Goal: Find specific page/section: Find specific page/section

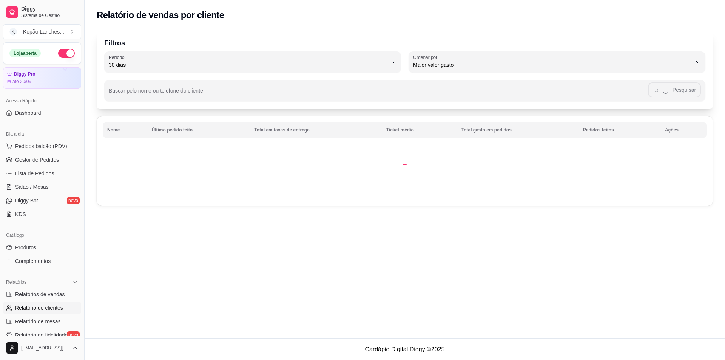
select select "30"
select select "HIGHEST_TOTAL_SPENT_WITH_ORDERS"
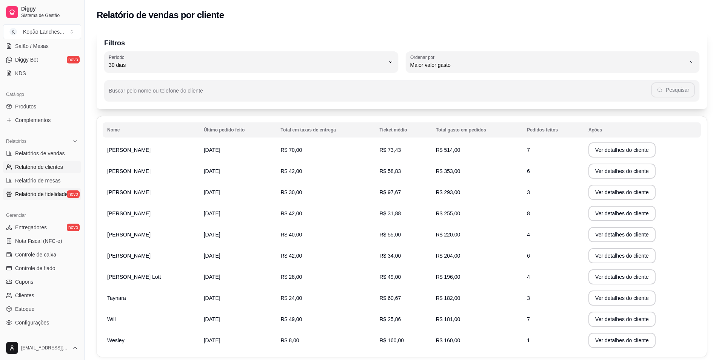
scroll to position [151, 0]
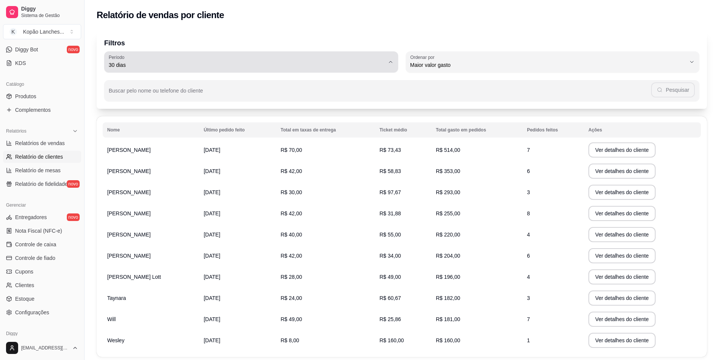
click at [170, 59] on div "30 dias" at bounding box center [247, 61] width 276 height 15
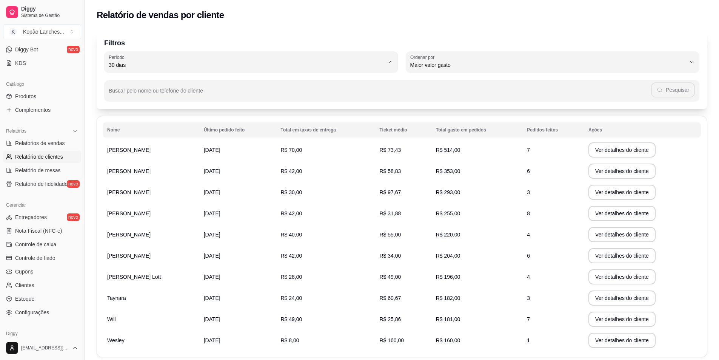
click at [165, 84] on span "Hoje" at bounding box center [247, 82] width 263 height 7
type input "0"
select select "0"
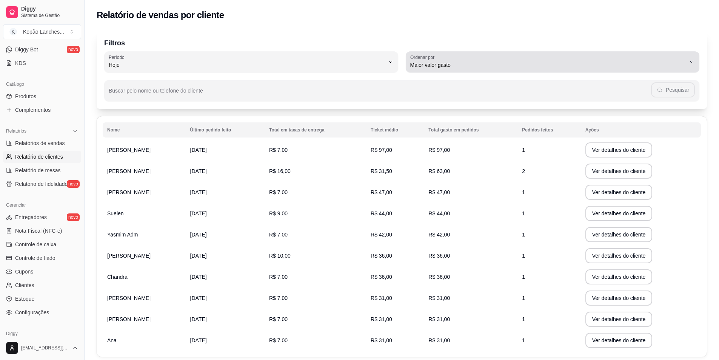
click at [487, 59] on div "Maior valor gasto" at bounding box center [548, 61] width 276 height 15
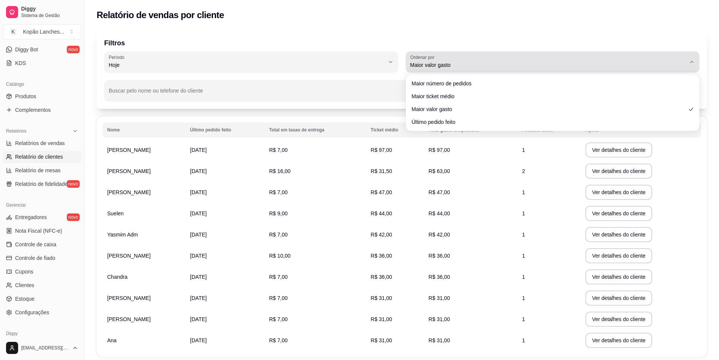
click at [462, 62] on span "Maior valor gasto" at bounding box center [548, 65] width 276 height 8
click at [468, 60] on div "Maior valor gasto" at bounding box center [548, 61] width 276 height 15
click at [693, 55] on button "Ordenar por Maior valor gasto" at bounding box center [553, 61] width 294 height 21
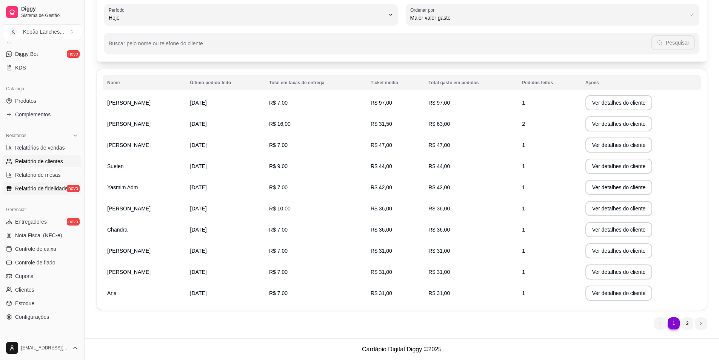
scroll to position [146, 0]
click at [34, 178] on span "Relatório de mesas" at bounding box center [38, 176] width 46 height 8
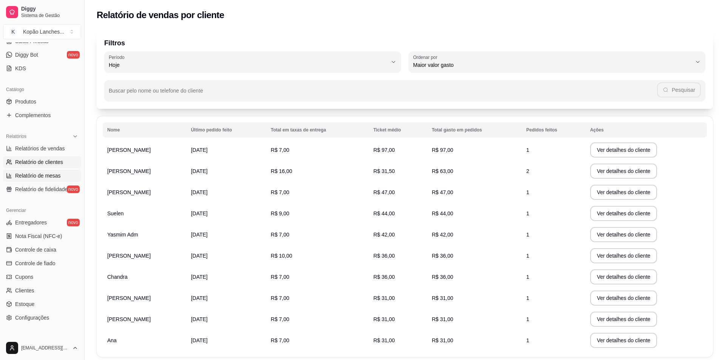
select select "TOTAL_OF_ORDERS"
select select "7"
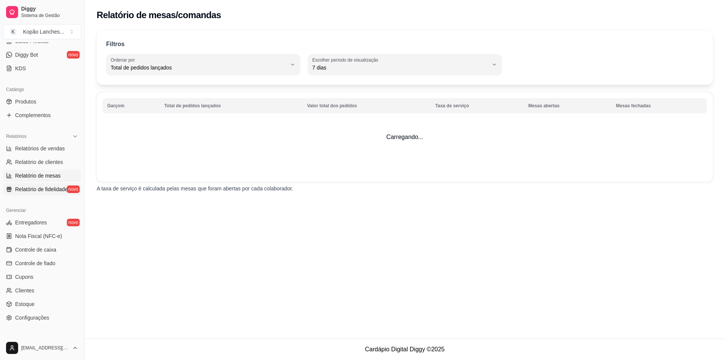
click at [34, 189] on span "Relatório de fidelidade" at bounding box center [41, 189] width 52 height 8
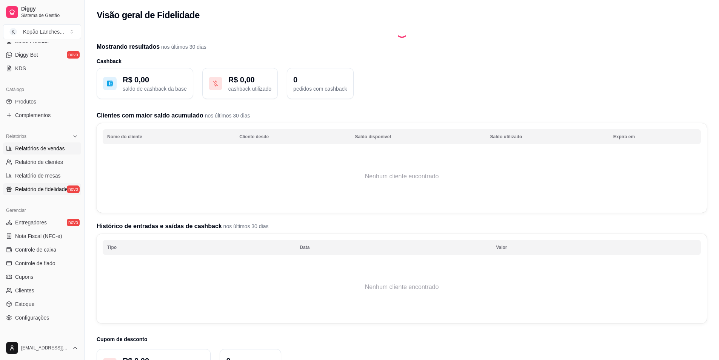
click at [37, 151] on span "Relatórios de vendas" at bounding box center [40, 149] width 50 height 8
select select "ALL"
select select "0"
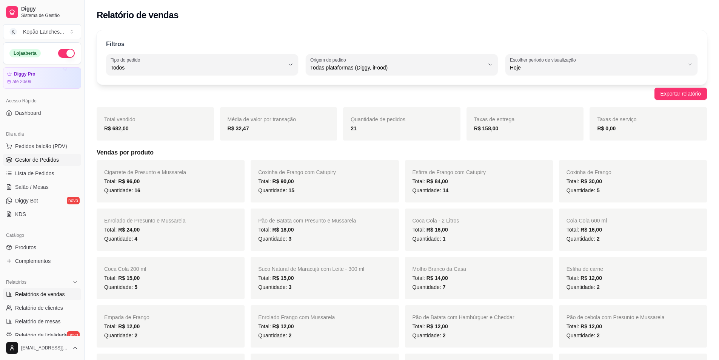
click at [30, 165] on link "Gestor de Pedidos" at bounding box center [42, 160] width 78 height 12
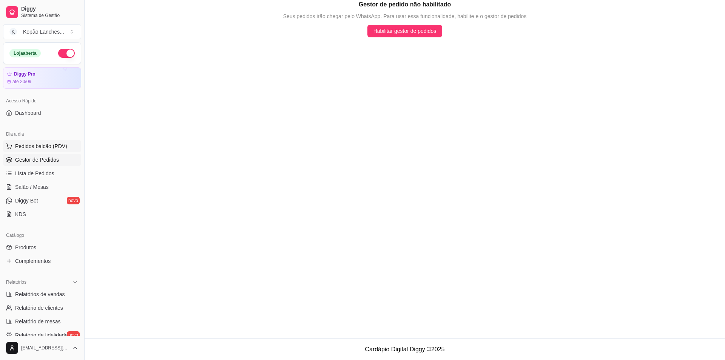
click at [19, 147] on span "Pedidos balcão (PDV)" at bounding box center [41, 146] width 52 height 8
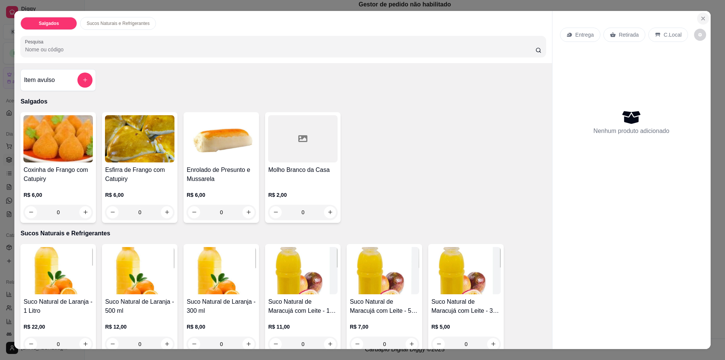
click at [700, 16] on icon "Close" at bounding box center [703, 18] width 6 height 6
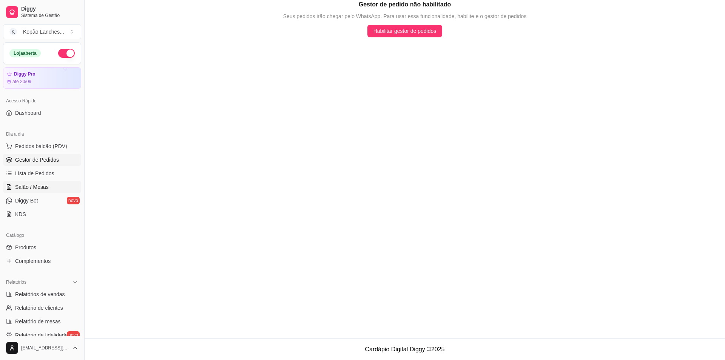
click at [46, 183] on span "Salão / Mesas" at bounding box center [32, 187] width 34 height 8
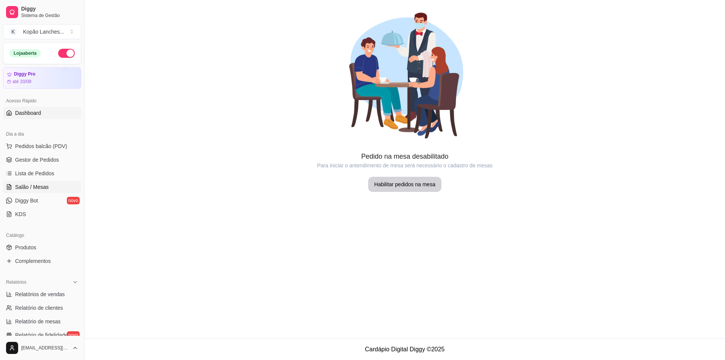
click at [34, 109] on link "Dashboard" at bounding box center [42, 113] width 78 height 12
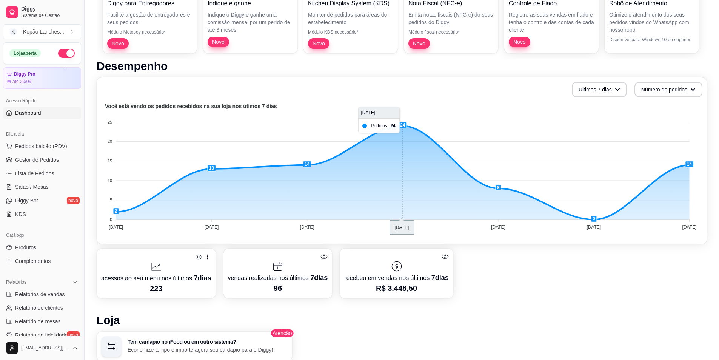
scroll to position [75, 0]
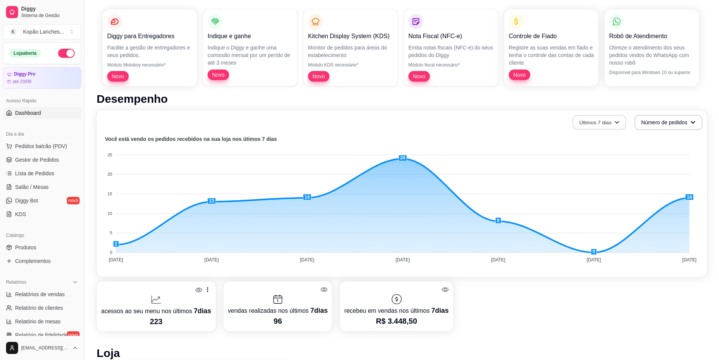
click at [604, 122] on button "Últimos 7 dias" at bounding box center [600, 122] width 54 height 15
click at [605, 119] on button "Últimos 7 dias" at bounding box center [600, 122] width 54 height 15
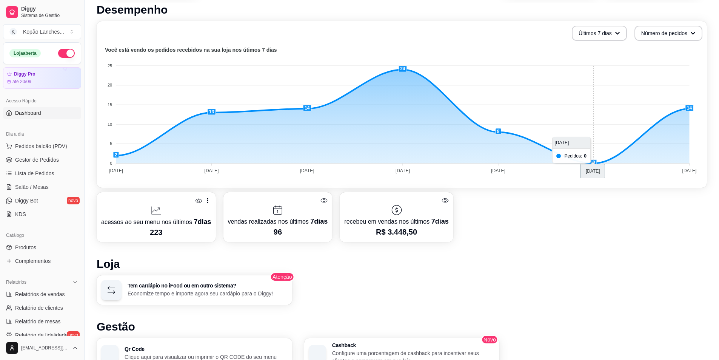
scroll to position [189, 0]
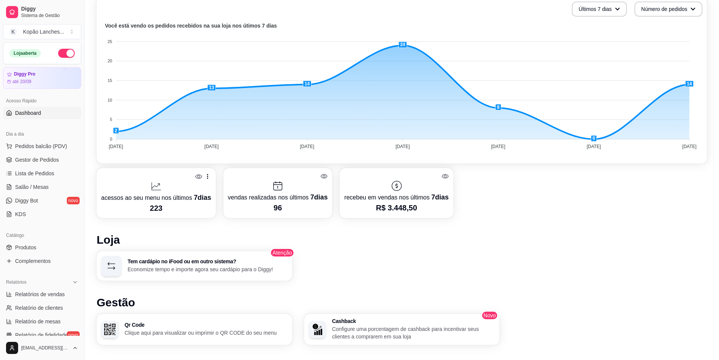
click at [132, 189] on div at bounding box center [156, 186] width 110 height 12
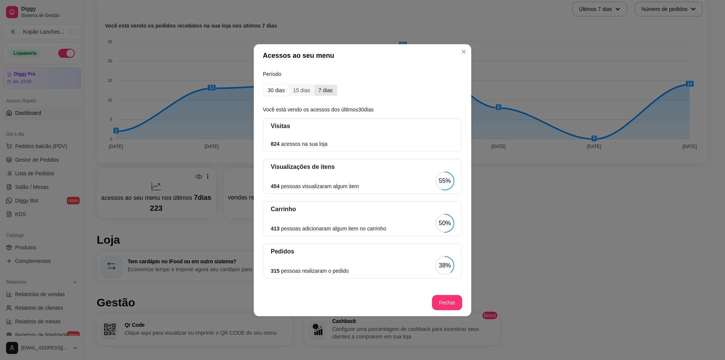
click at [318, 94] on div "7 dias" at bounding box center [325, 90] width 22 height 11
click at [314, 85] on input "7 dias" at bounding box center [314, 85] width 0 height 0
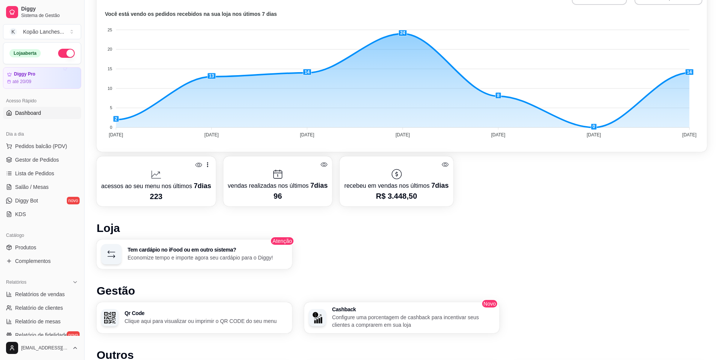
scroll to position [193, 0]
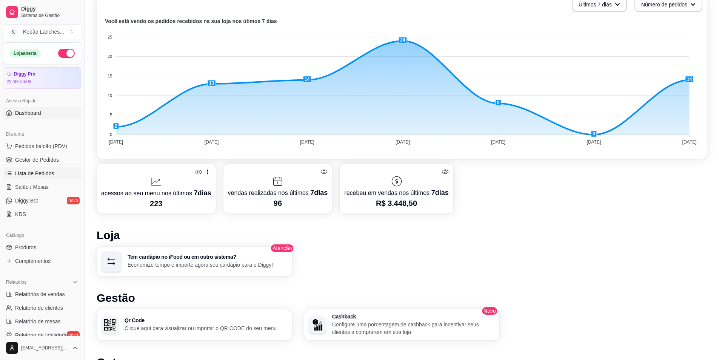
click at [29, 173] on span "Lista de Pedidos" at bounding box center [34, 173] width 39 height 8
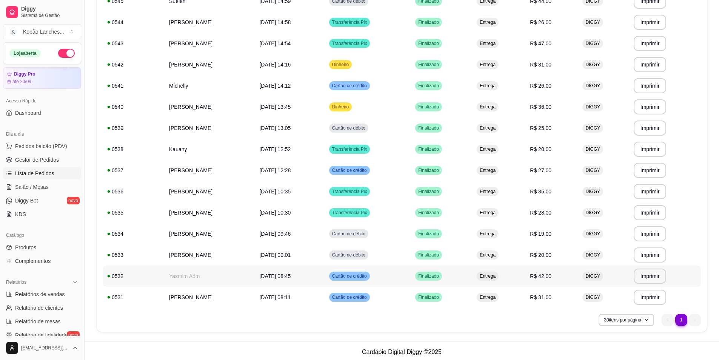
scroll to position [248, 0]
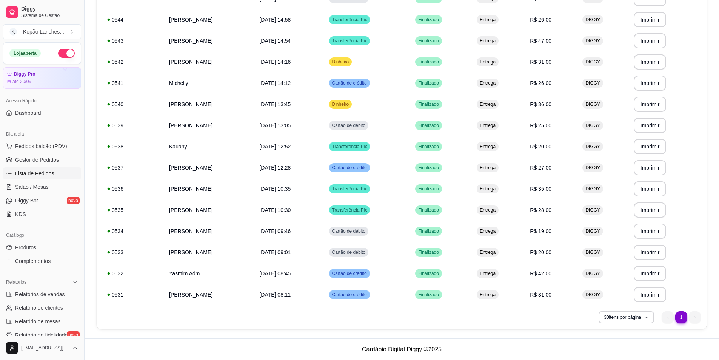
click at [696, 316] on ul "1 1" at bounding box center [681, 317] width 39 height 12
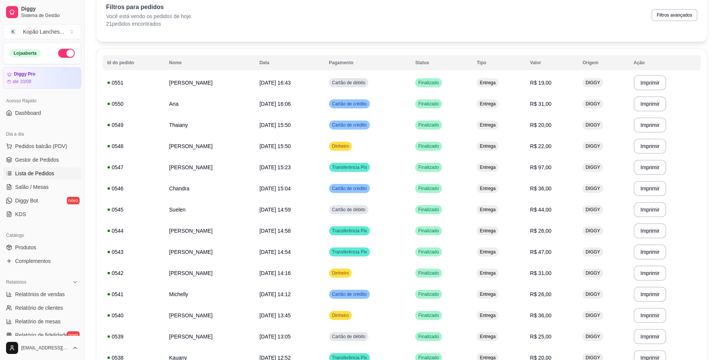
scroll to position [22, 0]
